Goal: Task Accomplishment & Management: Manage account settings

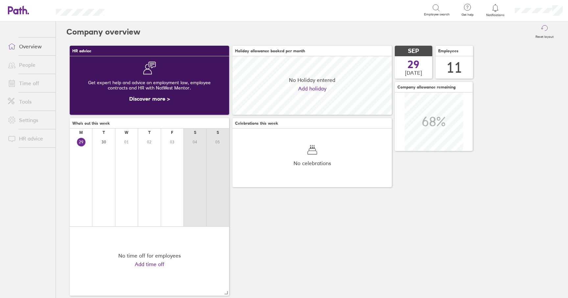
scroll to position [58, 159]
click at [35, 71] on link "People" at bounding box center [29, 64] width 53 height 13
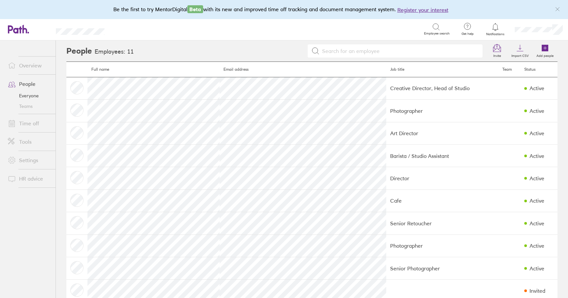
click at [36, 123] on link "Time off" at bounding box center [29, 123] width 53 height 13
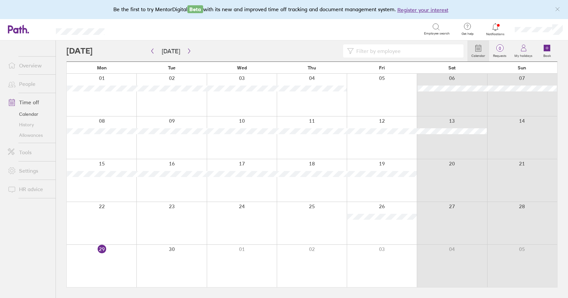
click at [101, 259] on div at bounding box center [102, 265] width 70 height 42
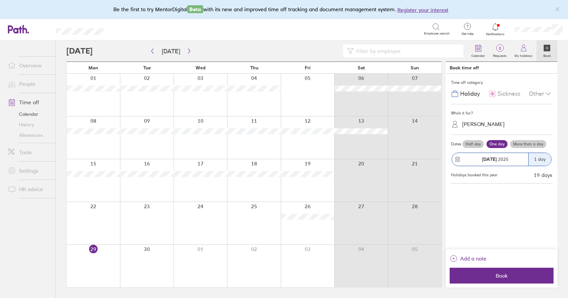
click at [511, 94] on span "Sickness" at bounding box center [508, 93] width 23 height 7
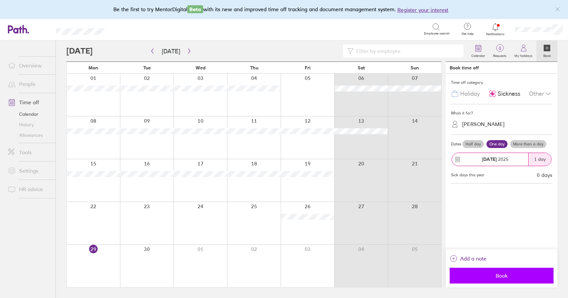
click at [507, 280] on button "Book" at bounding box center [501, 275] width 104 height 16
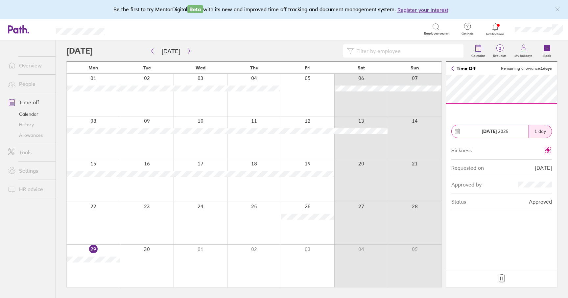
click at [504, 276] on icon at bounding box center [501, 278] width 7 height 8
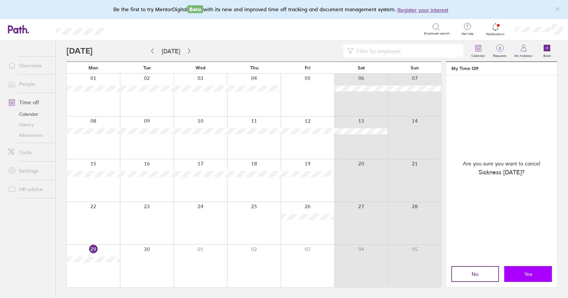
click at [515, 274] on button "Yes" at bounding box center [528, 274] width 48 height 16
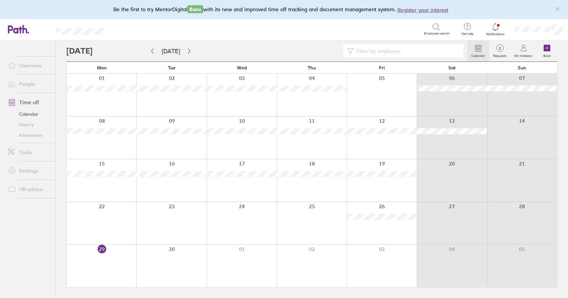
click at [114, 264] on div at bounding box center [102, 265] width 70 height 42
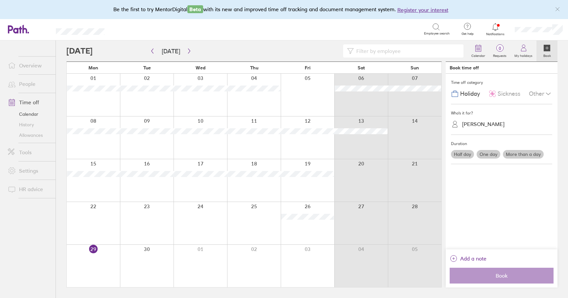
click at [479, 123] on div "David Griffiths" at bounding box center [483, 124] width 42 height 6
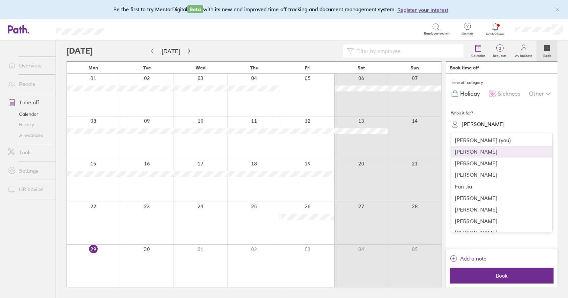
click at [478, 153] on div "Barney Melton" at bounding box center [501, 151] width 101 height 11
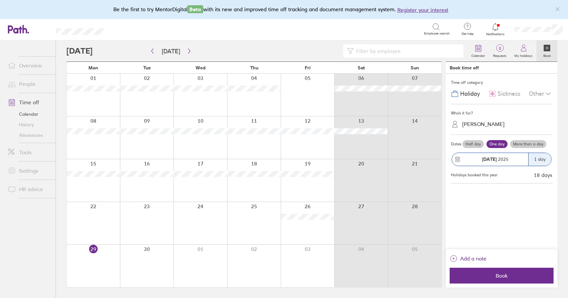
click at [501, 91] on span "Sickness" at bounding box center [508, 93] width 23 height 7
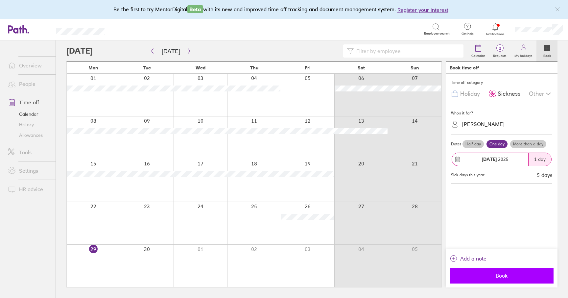
click at [502, 274] on span "Book" at bounding box center [501, 275] width 95 height 6
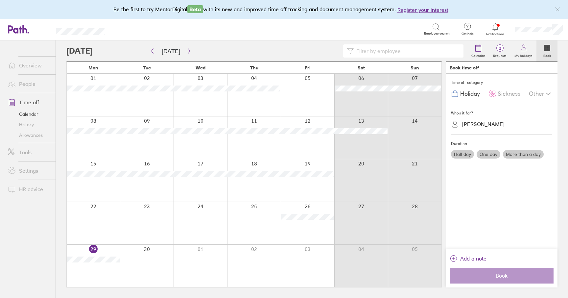
click at [38, 136] on link "Allowances" at bounding box center [29, 135] width 53 height 11
